Goal: Task Accomplishment & Management: Complete application form

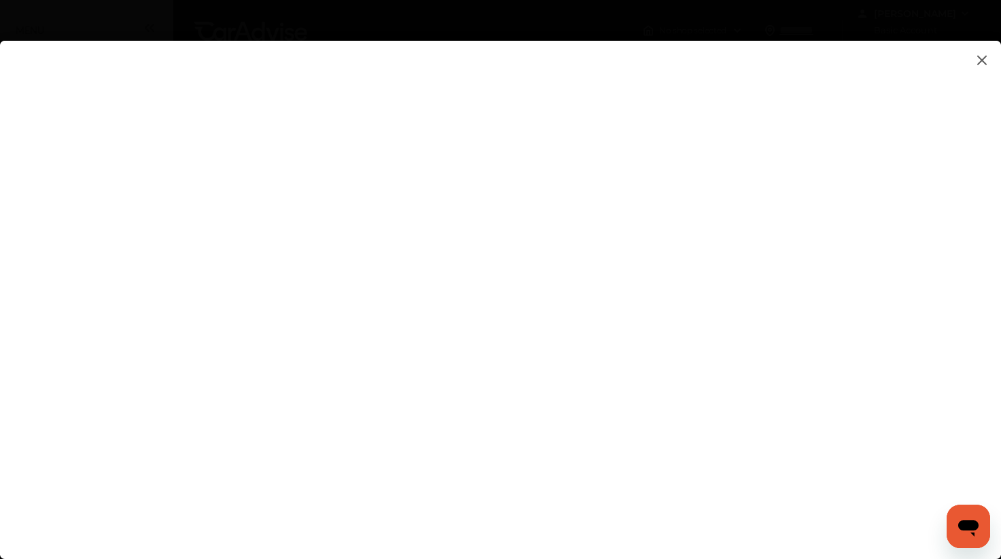
scroll to position [9, 0]
click at [867, 171] on flutter-view at bounding box center [500, 286] width 1001 height 491
click at [863, 257] on flutter-view at bounding box center [500, 286] width 1001 height 491
click at [619, 212] on flutter-view at bounding box center [500, 286] width 1001 height 491
type textarea "**********"
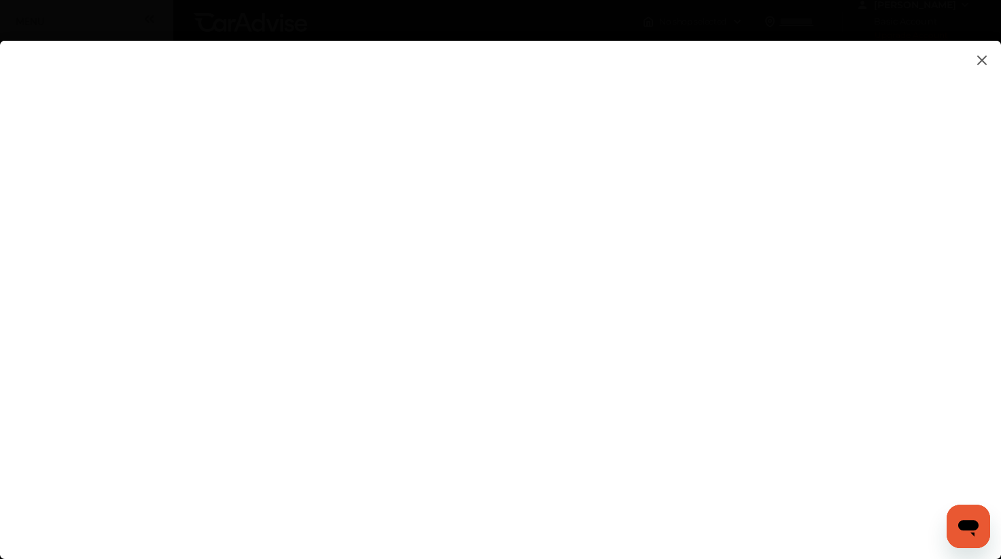
click at [632, 274] on flutter-view at bounding box center [500, 286] width 1001 height 491
click at [879, 304] on flutter-view at bounding box center [500, 286] width 1001 height 491
click at [869, 305] on flutter-view at bounding box center [500, 286] width 1001 height 491
click at [553, 470] on flutter-view at bounding box center [500, 286] width 1001 height 491
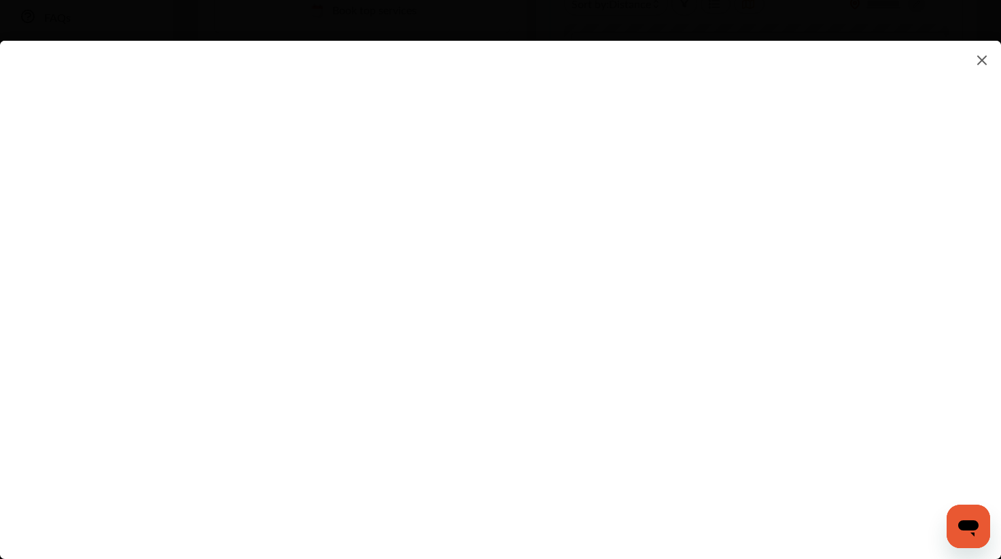
scroll to position [390, 0]
click at [648, 300] on flutter-view at bounding box center [500, 286] width 1001 height 491
click at [648, 381] on flutter-view at bounding box center [500, 286] width 1001 height 491
click at [605, 304] on flutter-view at bounding box center [500, 286] width 1001 height 491
click at [634, 385] on flutter-view at bounding box center [500, 286] width 1001 height 491
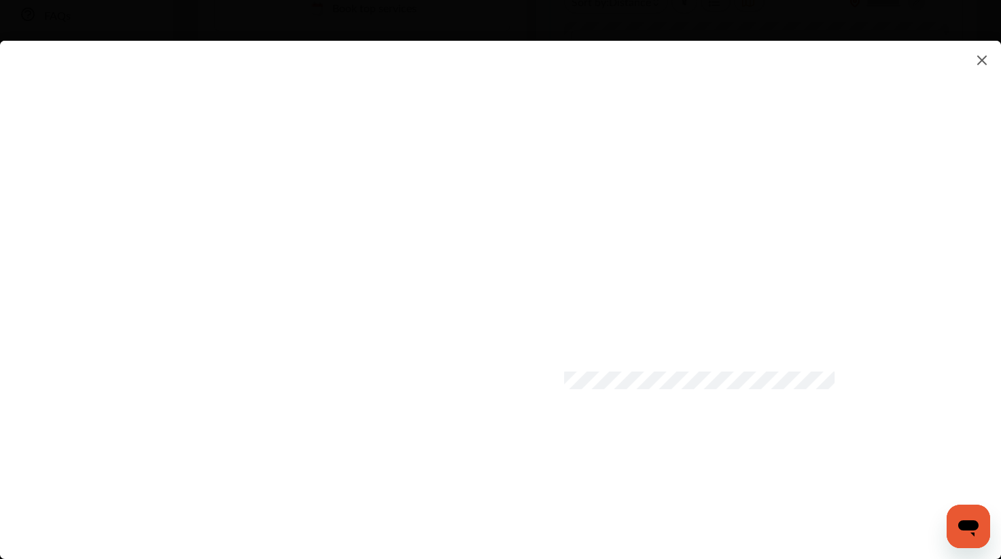
click at [582, 237] on flutter-view at bounding box center [500, 286] width 1001 height 491
type input "*********"
click at [864, 175] on flutter-view "*********" at bounding box center [500, 286] width 1001 height 491
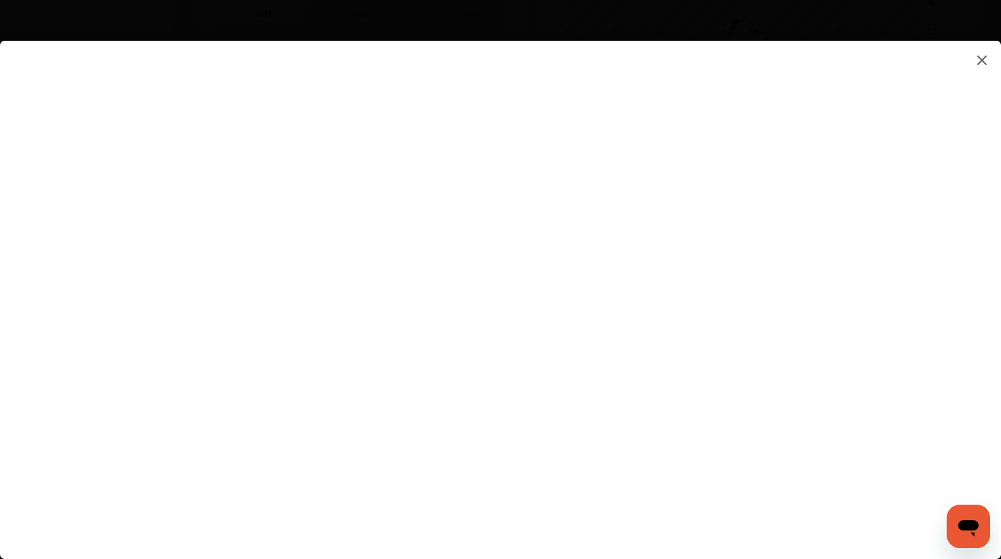
click at [710, 231] on flutter-view at bounding box center [500, 286] width 1001 height 491
type input "**********"
click at [931, 242] on flutter-view at bounding box center [500, 286] width 1001 height 491
click at [708, 491] on flutter-view at bounding box center [500, 286] width 1001 height 491
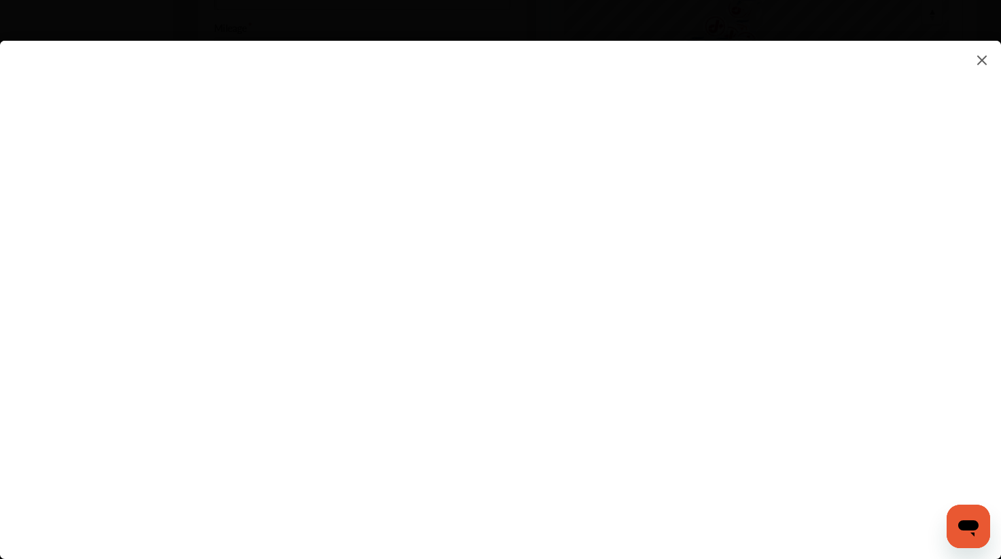
scroll to position [564, 0]
click at [984, 58] on img at bounding box center [982, 60] width 16 height 17
